Goal: Task Accomplishment & Management: Use online tool/utility

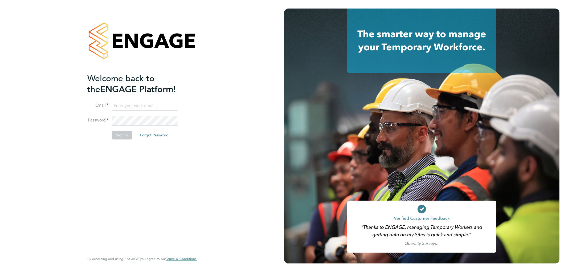
type input "[EMAIL_ADDRESS][DOMAIN_NAME]"
click at [137, 132] on button "Forgot Password" at bounding box center [154, 135] width 37 height 9
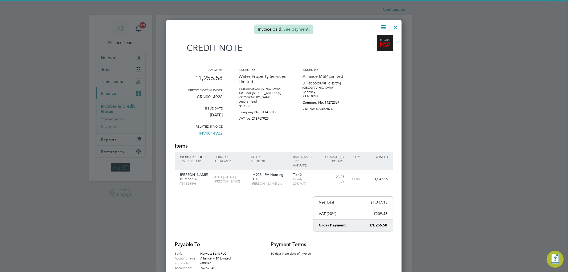
click at [393, 28] on div at bounding box center [396, 26] width 10 height 10
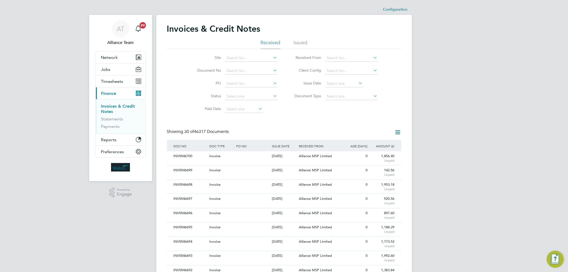
click at [233, 63] on li "Site" at bounding box center [234, 58] width 100 height 13
click at [234, 71] on input at bounding box center [251, 70] width 52 height 7
click at [240, 76] on b "41891" at bounding box center [242, 78] width 11 height 5
type input "INV0041891"
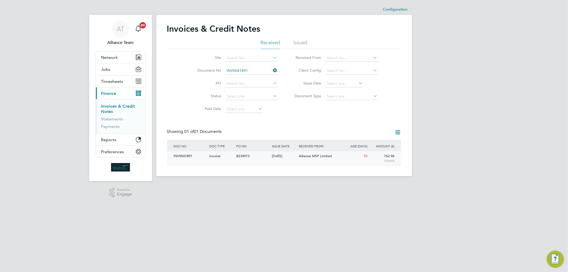
click at [278, 158] on div "24 Jun 2025" at bounding box center [283, 156] width 27 height 10
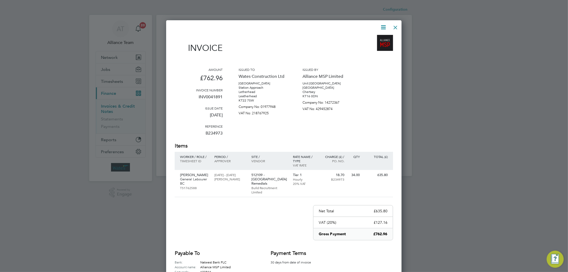
click at [381, 29] on icon at bounding box center [383, 27] width 7 height 7
click at [360, 55] on li "Pay invoice" at bounding box center [366, 54] width 37 height 7
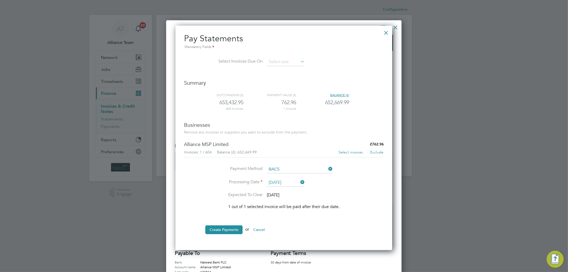
click at [351, 151] on button "Select invoices" at bounding box center [350, 152] width 25 height 5
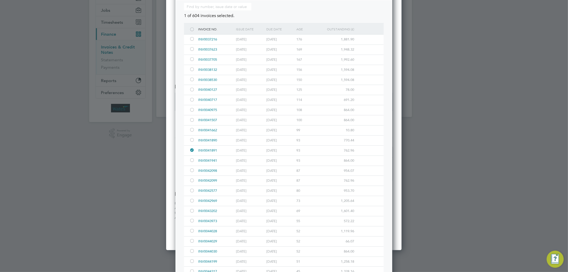
click at [191, 163] on div at bounding box center [191, 161] width 5 height 4
click at [191, 169] on div at bounding box center [191, 171] width 5 height 4
click at [192, 139] on div at bounding box center [191, 140] width 5 height 4
click at [192, 121] on div at bounding box center [191, 120] width 5 height 4
click at [192, 99] on div at bounding box center [191, 100] width 5 height 4
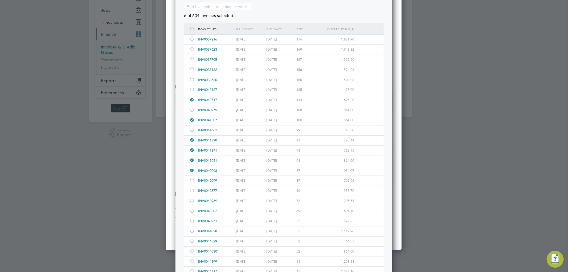
click at [192, 110] on div at bounding box center [191, 110] width 5 height 4
click at [191, 179] on div at bounding box center [191, 181] width 5 height 4
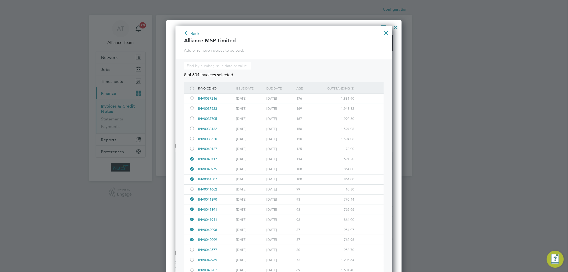
click at [192, 31] on button "Back" at bounding box center [191, 34] width 16 height 9
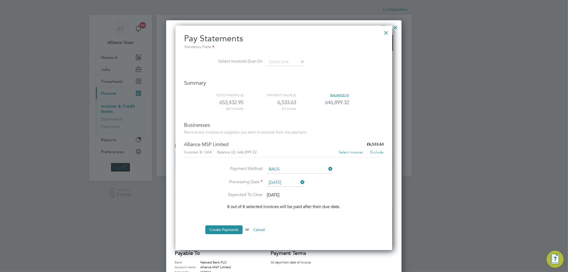
scroll to position [224, 217]
click at [225, 229] on button "Create Payments" at bounding box center [223, 229] width 37 height 9
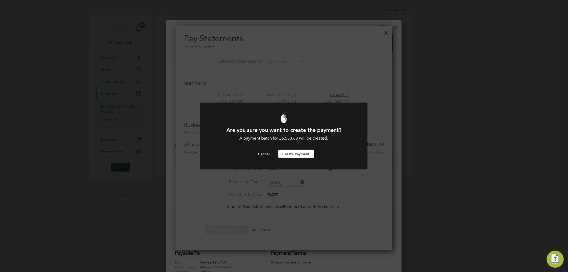
click at [304, 154] on button "Create Payment" at bounding box center [296, 154] width 36 height 9
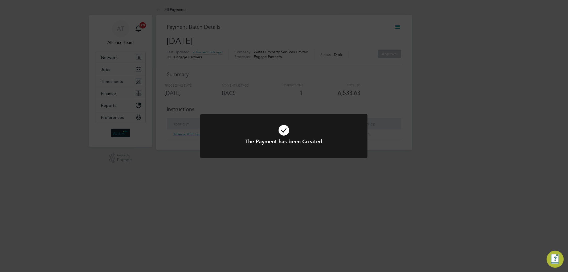
click at [387, 122] on div "The Payment has been Created Cancel Okay" at bounding box center [284, 136] width 568 height 272
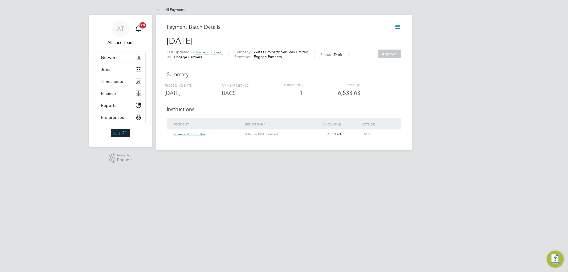
click at [400, 26] on icon at bounding box center [398, 26] width 7 height 7
click at [368, 47] on li "Request approval" at bounding box center [372, 46] width 56 height 7
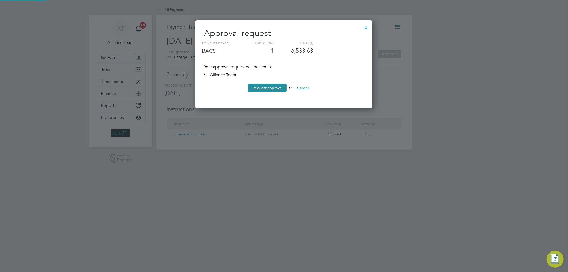
scroll to position [88, 177]
click at [258, 89] on button "Request approval" at bounding box center [267, 88] width 38 height 9
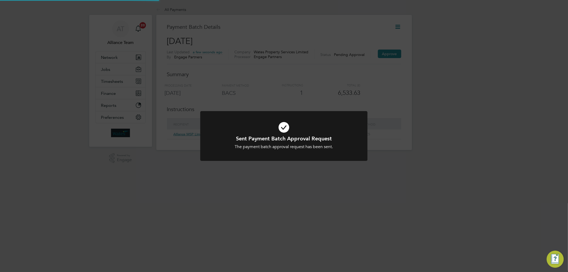
click at [356, 103] on div "Sent Payment Batch Approval Request The payment batch approval request has been…" at bounding box center [284, 136] width 568 height 272
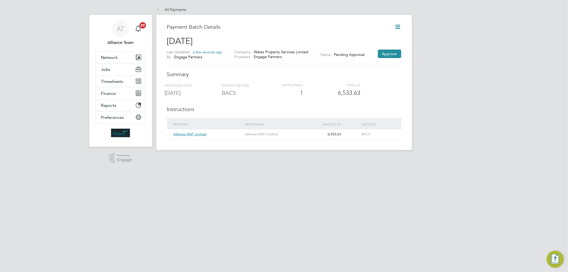
click at [399, 23] on icon at bounding box center [398, 26] width 7 height 7
click at [310, 61] on div "Last Updated a few seconds ago By Engage Partners Company Wates Property Servic…" at bounding box center [284, 57] width 234 height 15
click at [388, 55] on button "Approve" at bounding box center [389, 54] width 23 height 9
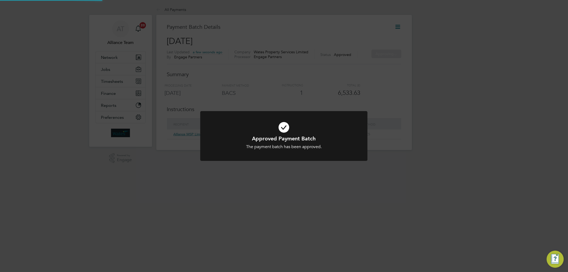
click at [352, 37] on div "Approved Payment Batch The payment batch has been approved. Cancel Okay" at bounding box center [284, 136] width 568 height 272
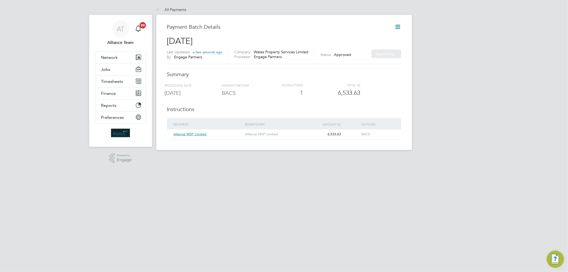
click at [397, 27] on div "Sorry, we are having problems connecting to our services." at bounding box center [284, 77] width 256 height 146
click at [398, 27] on icon at bounding box center [398, 26] width 7 height 7
click at [363, 59] on li "Export payment file" at bounding box center [372, 61] width 56 height 7
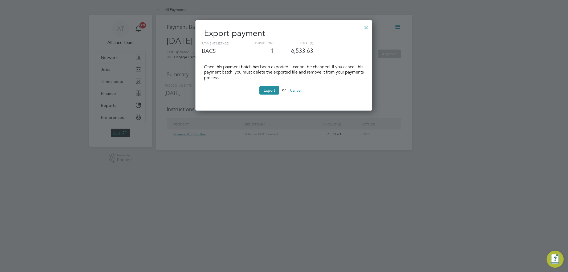
scroll to position [91, 177]
click at [271, 89] on button "Export" at bounding box center [269, 90] width 20 height 9
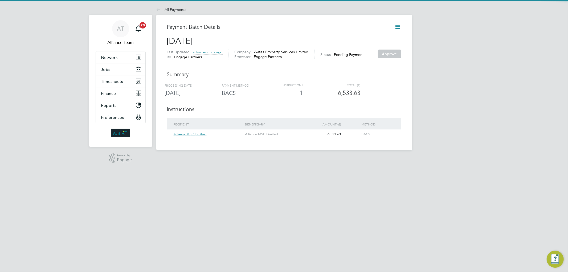
click at [358, 79] on div "Payment Batch Details 25 Sep 2025 Last Updated a few seconds ago By Engage Part…" at bounding box center [284, 81] width 234 height 116
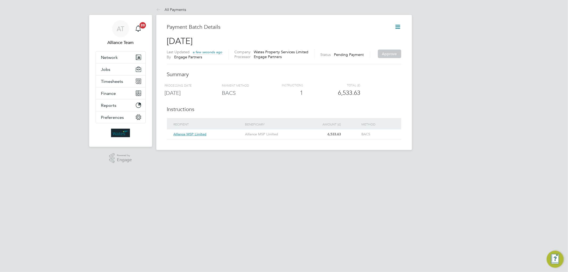
click at [395, 27] on icon at bounding box center [398, 26] width 7 height 7
click at [354, 67] on li "Mark as processed" at bounding box center [372, 69] width 56 height 7
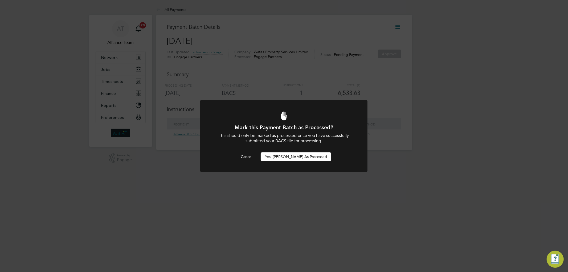
click at [295, 157] on button "Yes, Mark as Processed" at bounding box center [296, 156] width 71 height 9
